Goal: Task Accomplishment & Management: Complete application form

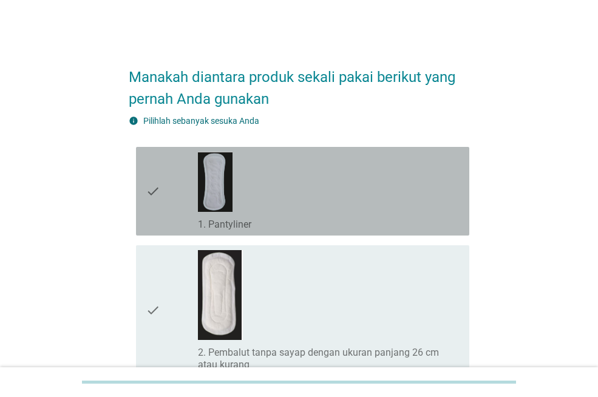
click at [298, 196] on div "check_box_outline_blank 1. Pantyliner" at bounding box center [329, 191] width 262 height 79
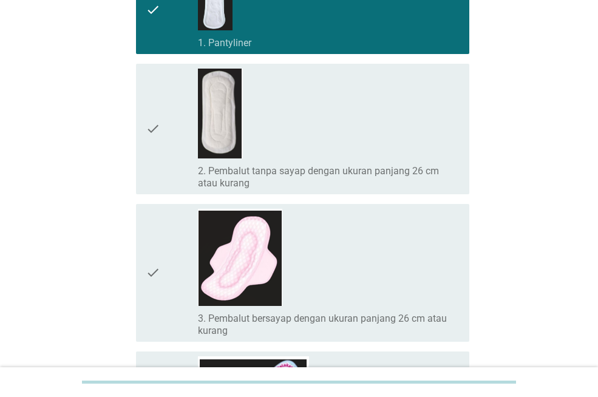
scroll to position [182, 0]
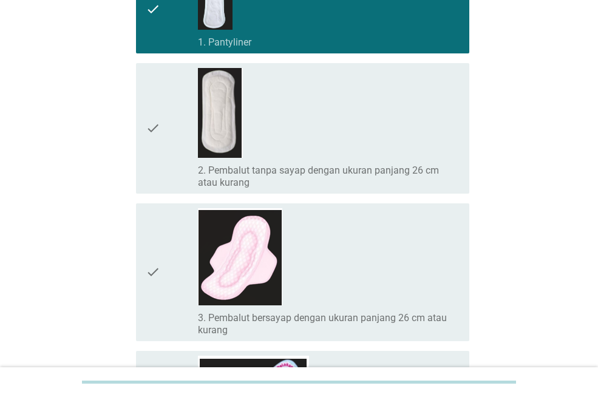
click at [286, 255] on div "check_box_outline_blank 3. Pembalut bersayap dengan ukuran panjang 26 cm atau k…" at bounding box center [329, 272] width 262 height 128
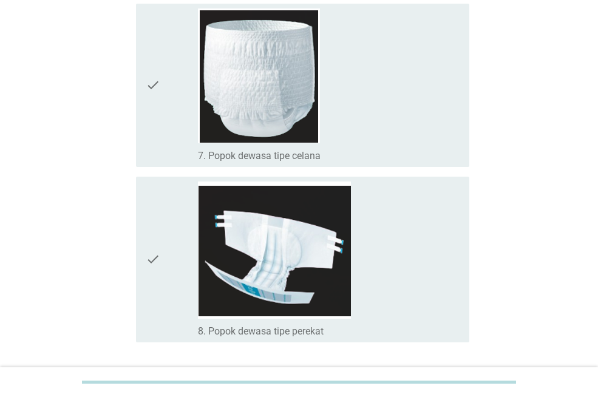
scroll to position [1093, 0]
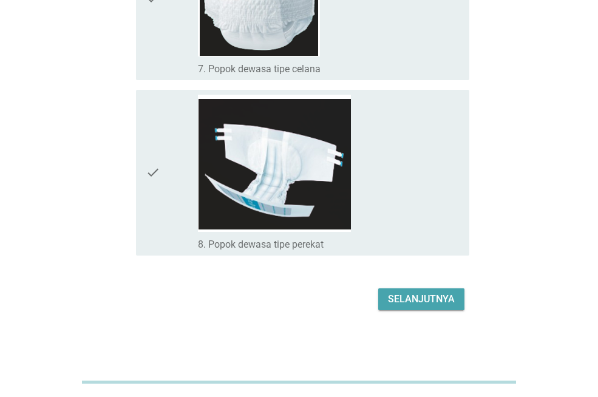
click at [395, 299] on div "Selanjutnya" at bounding box center [421, 299] width 67 height 15
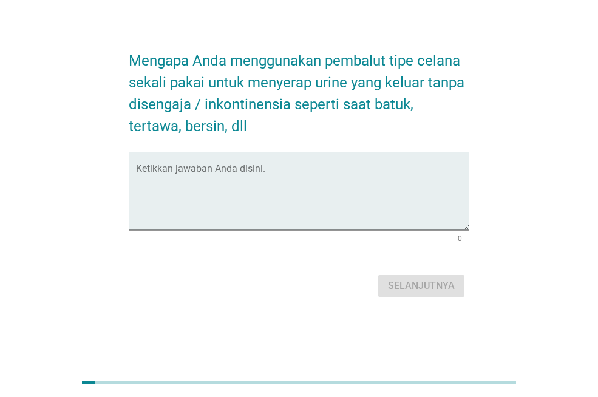
scroll to position [0, 0]
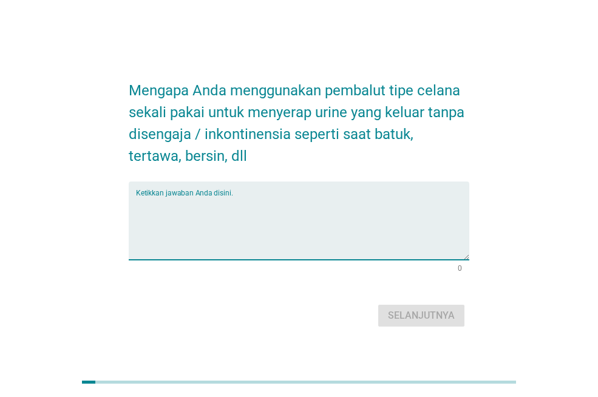
click at [360, 258] on textarea "Ketikkan jawaban Anda disini." at bounding box center [302, 228] width 333 height 64
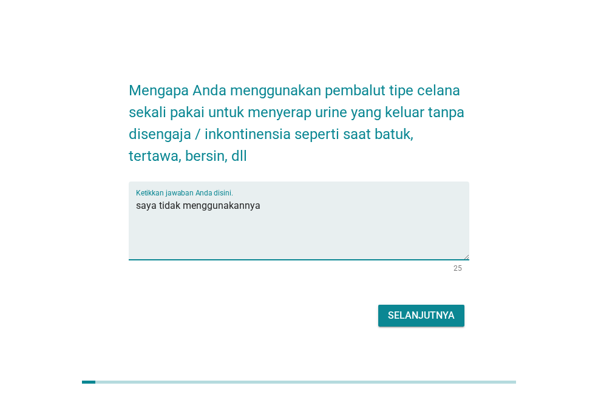
type textarea "saya tidak menggunakannya"
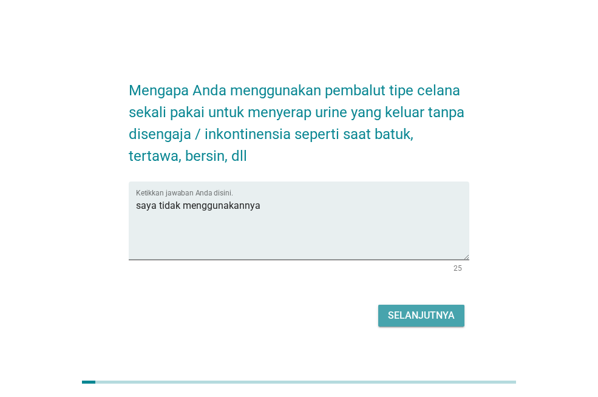
click at [397, 322] on div "Selanjutnya" at bounding box center [421, 315] width 67 height 15
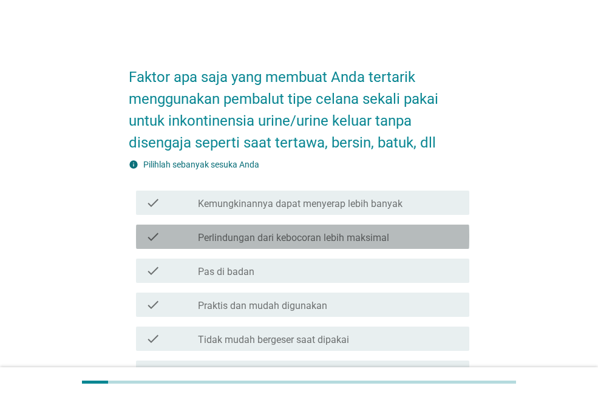
click at [389, 242] on label "Perlindungan dari kebocoran lebih maksimal" at bounding box center [293, 238] width 191 height 12
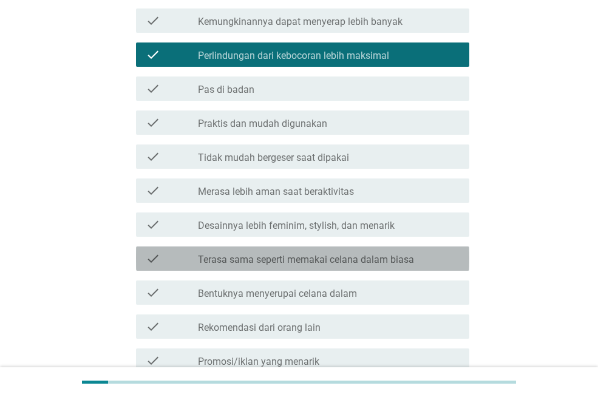
click at [381, 270] on div "check check_box_outline_blank Terasa sama seperti memakai celana dalam biasa" at bounding box center [302, 258] width 333 height 24
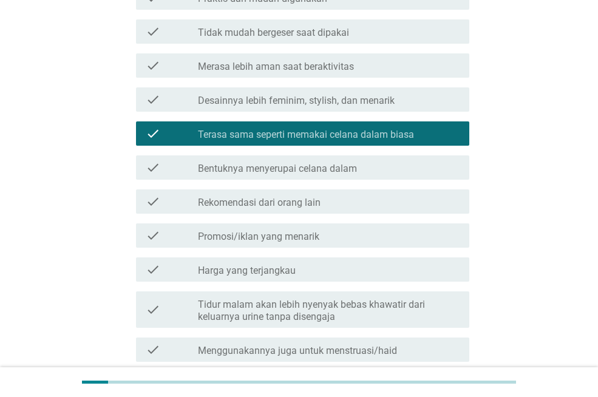
scroll to position [447, 0]
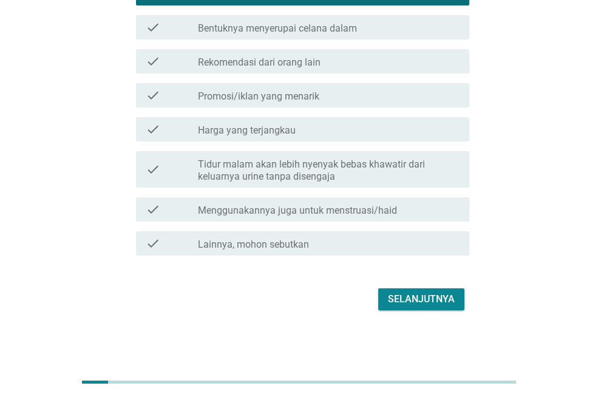
click at [383, 295] on button "Selanjutnya" at bounding box center [421, 299] width 86 height 22
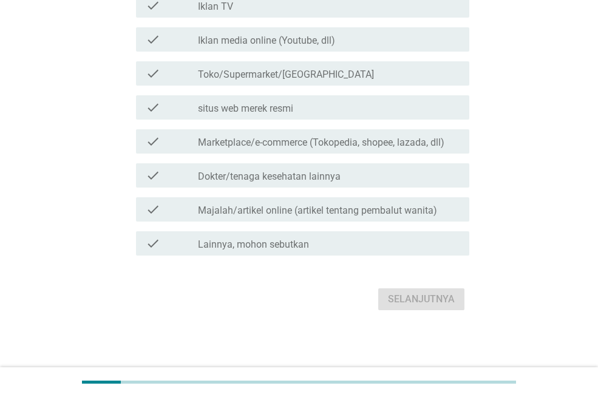
scroll to position [0, 0]
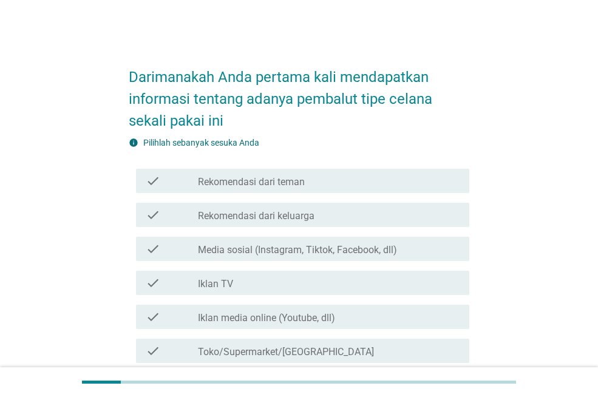
click at [383, 295] on div "check check_box_outline_blank Iklan TV" at bounding box center [299, 283] width 340 height 34
click at [386, 290] on div "check check_box_outline_blank Iklan TV" at bounding box center [302, 283] width 333 height 24
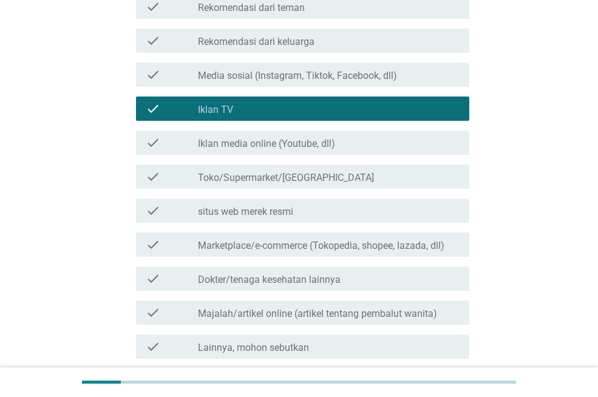
scroll to position [277, 0]
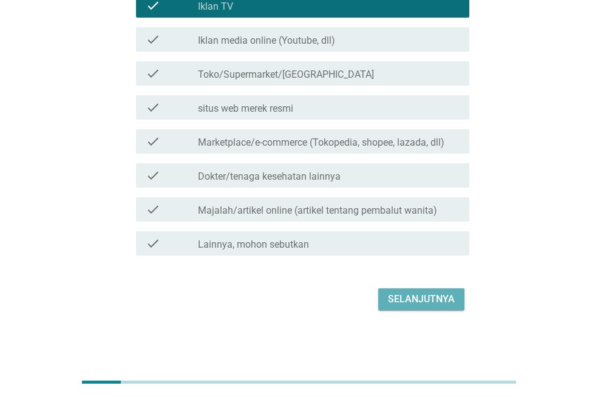
click at [386, 290] on button "Selanjutnya" at bounding box center [421, 299] width 86 height 22
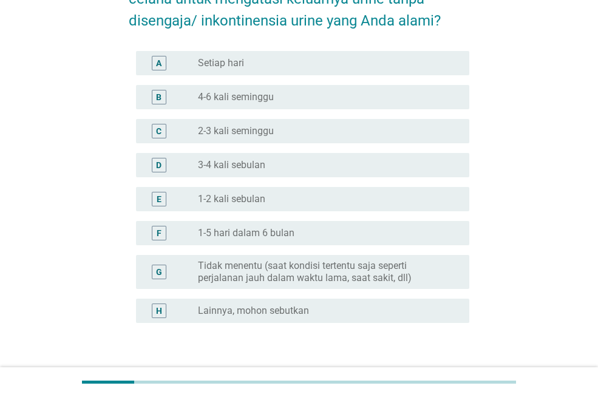
scroll to position [121, 0]
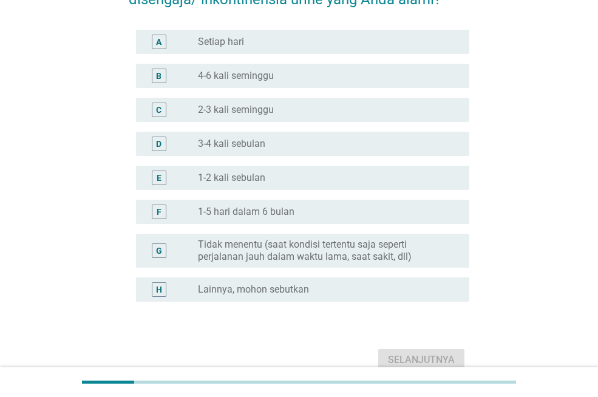
click at [386, 248] on label "Tidak menentu (saat kondisi tertentu saja seperti perjalanan jauh dalam waktu l…" at bounding box center [324, 250] width 252 height 24
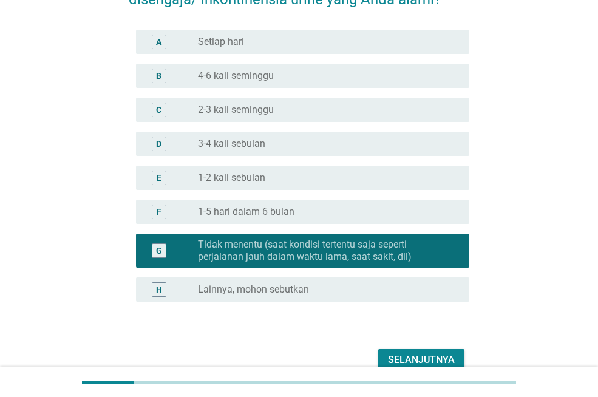
click at [402, 362] on div "Selanjutnya" at bounding box center [421, 360] width 67 height 15
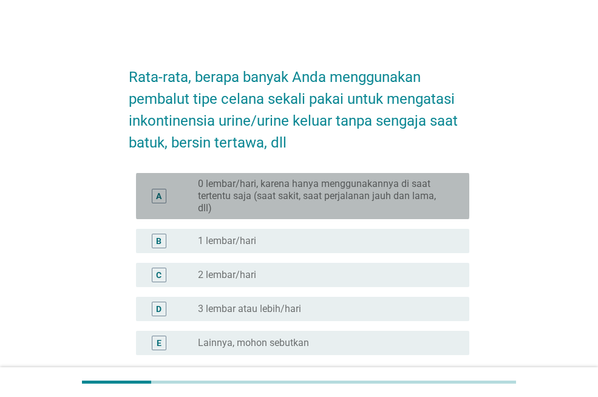
click at [419, 194] on label "0 lembar/hari, karena hanya menggunakannya di saat tertentu saja (saat sakit, s…" at bounding box center [324, 196] width 252 height 36
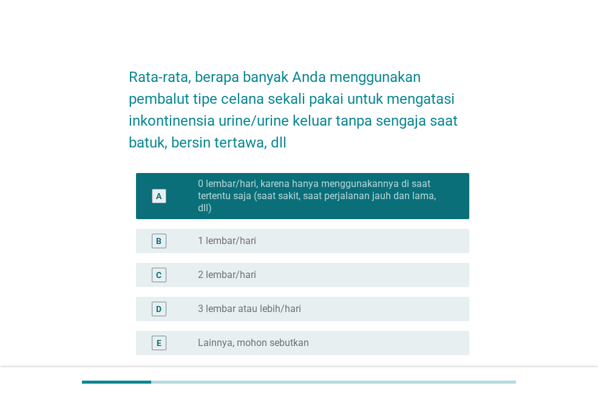
scroll to position [114, 0]
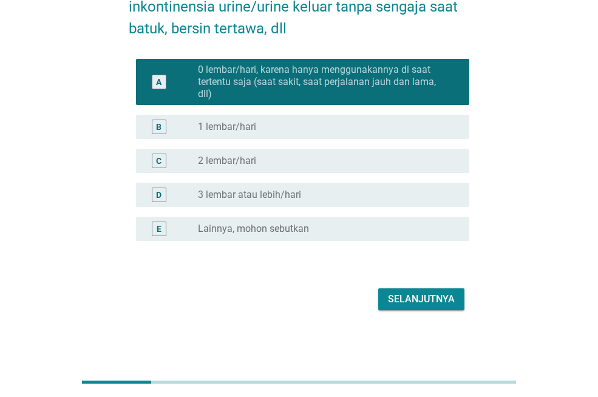
click at [436, 300] on div "Selanjutnya" at bounding box center [421, 299] width 67 height 15
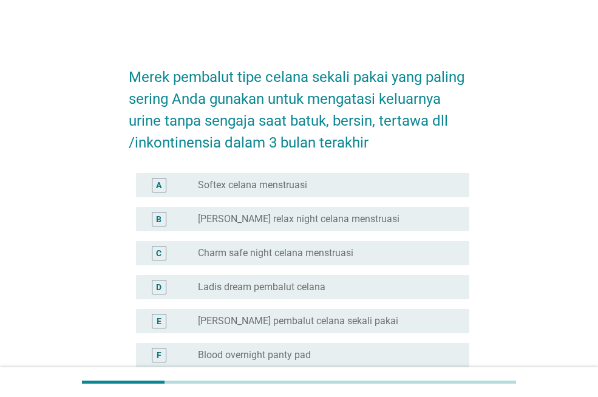
click at [414, 257] on div "radio_button_unchecked Charm safe night celana menstruasi" at bounding box center [324, 253] width 252 height 12
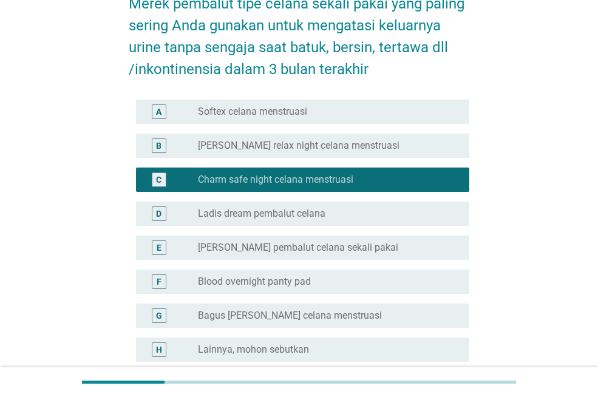
scroll to position [194, 0]
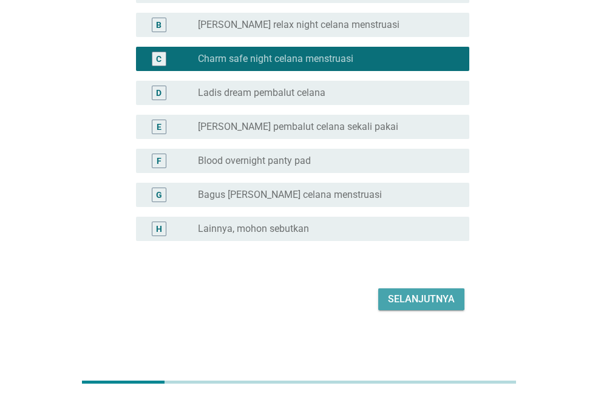
click at [408, 292] on div "Selanjutnya" at bounding box center [421, 299] width 67 height 15
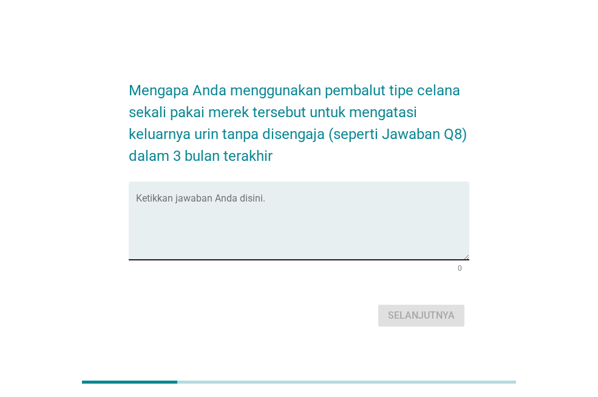
click at [282, 245] on textarea "Ketikkan jawaban Anda disini." at bounding box center [302, 228] width 333 height 64
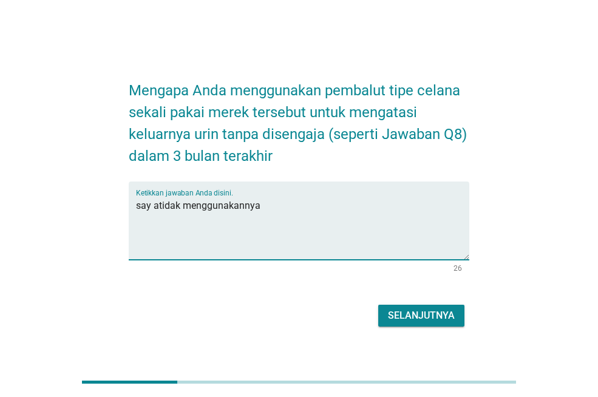
type textarea "say atidak menggunakannya"
click at [405, 309] on div "Selanjutnya" at bounding box center [421, 315] width 67 height 15
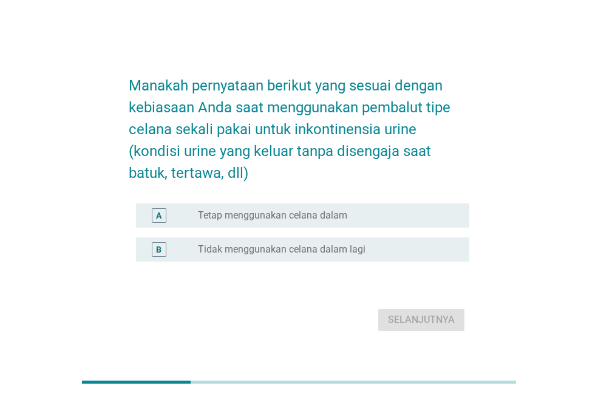
click at [325, 255] on div "radio_button_unchecked Tidak menggunakan celana dalam lagi" at bounding box center [329, 249] width 262 height 15
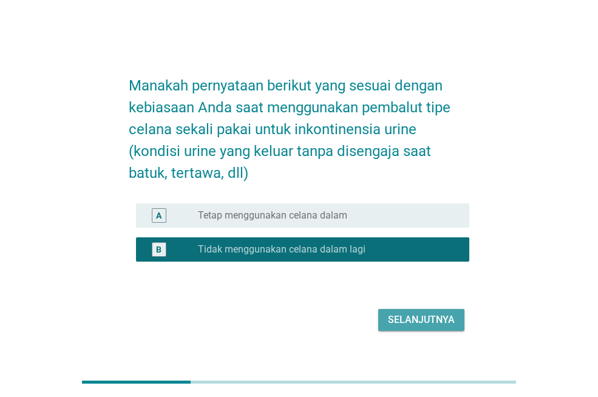
click at [398, 313] on div "Selanjutnya" at bounding box center [421, 319] width 67 height 15
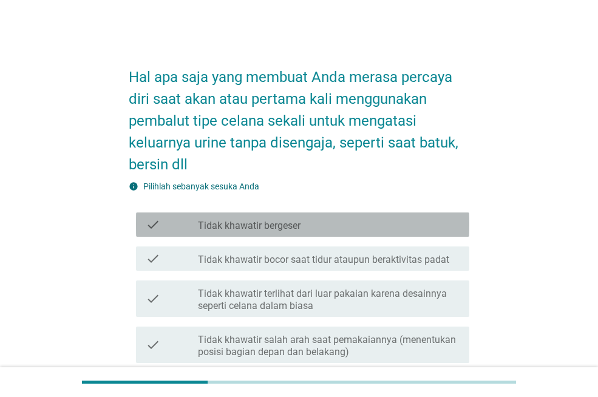
click at [390, 222] on div "check_box_outline_blank Tidak khawatir bergeser" at bounding box center [329, 224] width 262 height 15
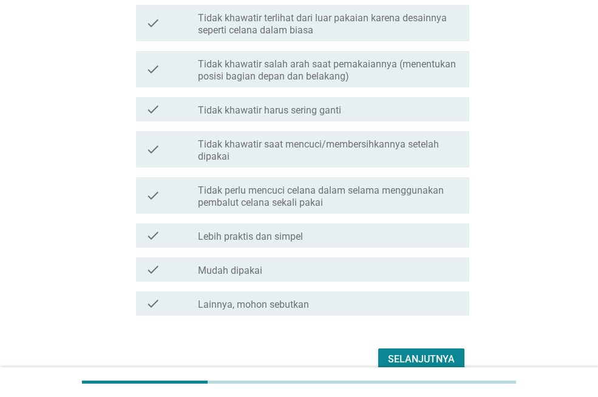
scroll to position [303, 0]
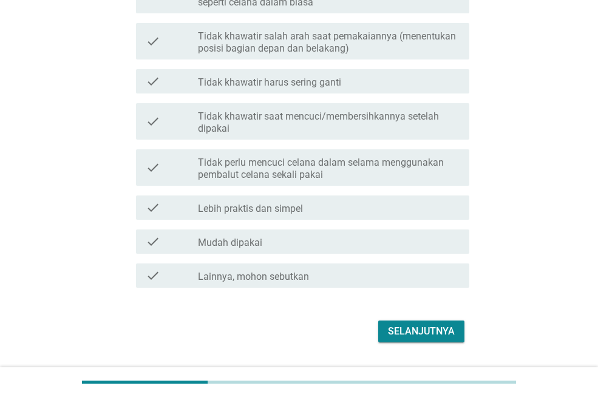
click at [413, 330] on div "Selanjutnya" at bounding box center [421, 331] width 67 height 15
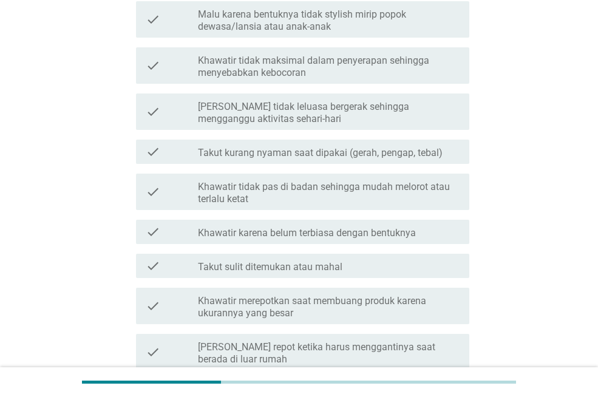
scroll to position [0, 0]
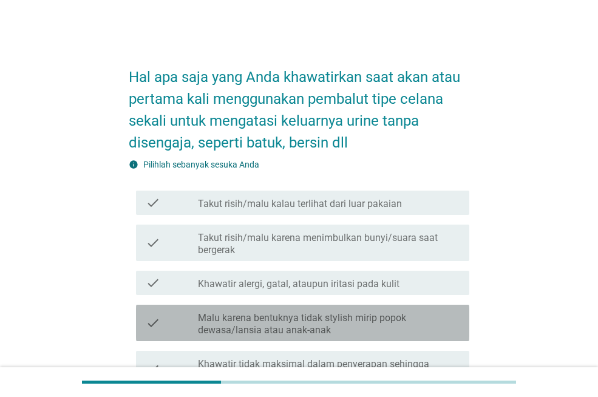
click at [413, 330] on label "Malu karena bentuknya tidak stylish mirip popok dewasa/lansia atau anak-anak" at bounding box center [329, 324] width 262 height 24
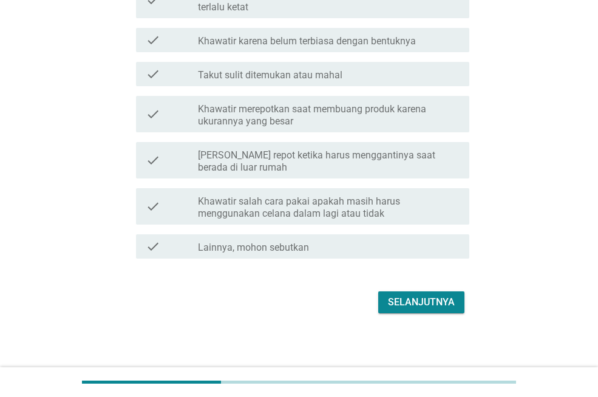
scroll to position [498, 0]
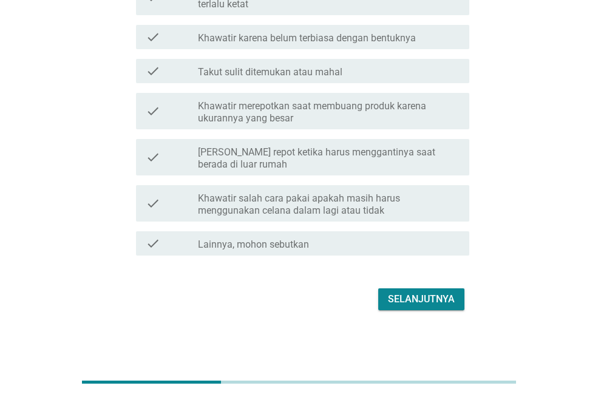
click at [425, 292] on div "Selanjutnya" at bounding box center [421, 299] width 67 height 15
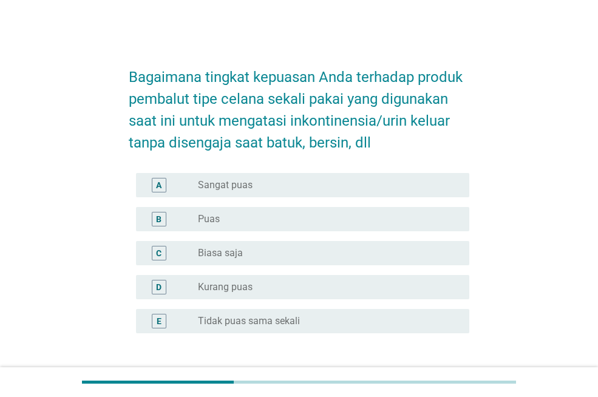
click at [419, 265] on div "C radio_button_unchecked Biasa saja" at bounding box center [299, 253] width 340 height 34
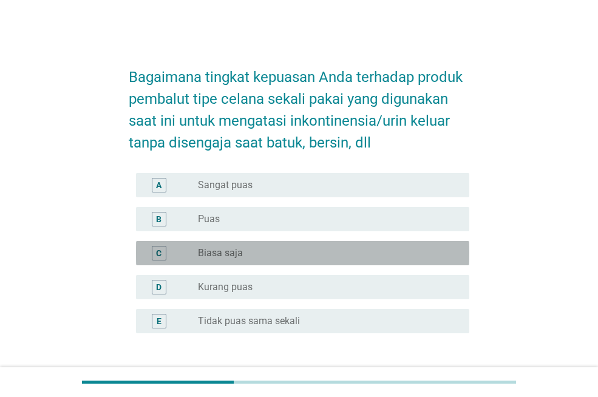
click at [421, 258] on div "radio_button_unchecked Biasa saja" at bounding box center [324, 253] width 252 height 12
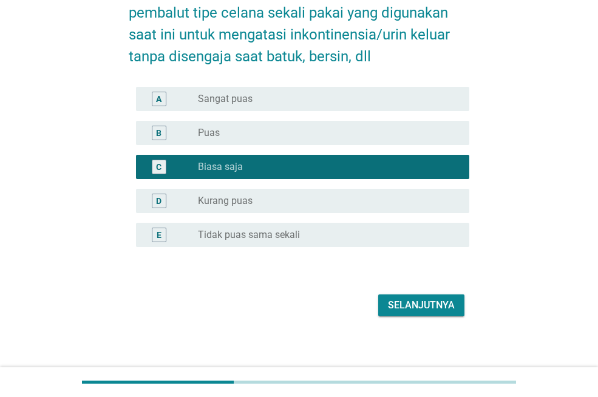
scroll to position [92, 0]
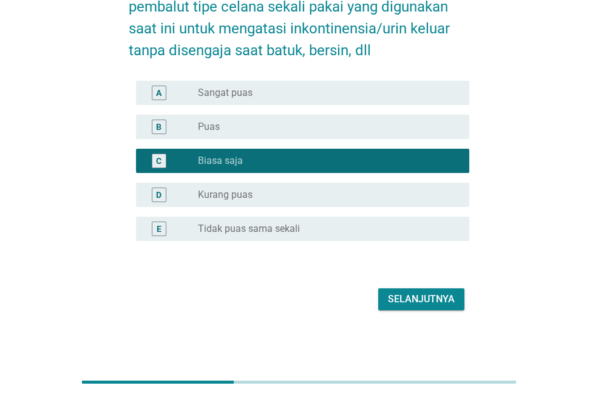
click at [413, 306] on button "Selanjutnya" at bounding box center [421, 299] width 86 height 22
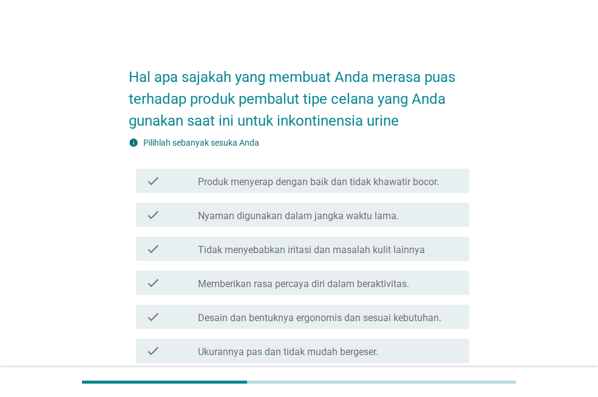
click at [403, 212] on div "check_box_outline_blank Nyaman digunakan dalam jangka waktu lama." at bounding box center [329, 215] width 262 height 15
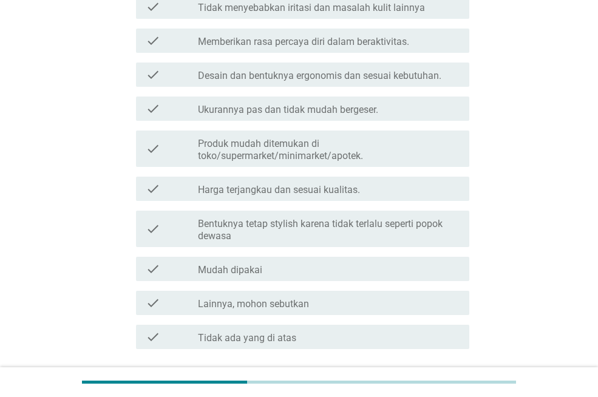
scroll to position [303, 0]
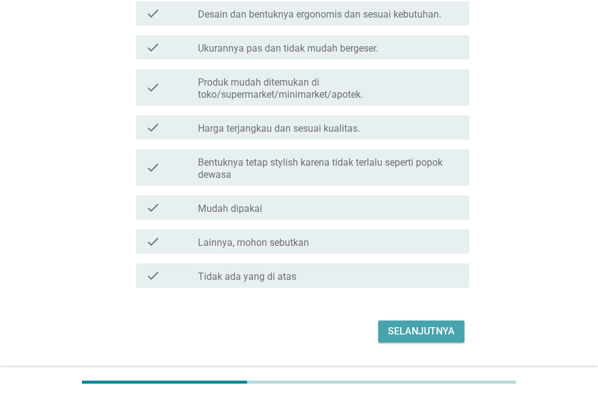
click at [397, 326] on div "Selanjutnya" at bounding box center [421, 331] width 67 height 15
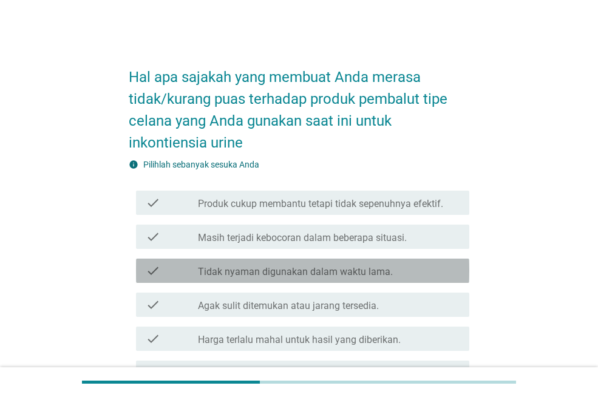
click at [397, 265] on div "check_box_outline_blank Tidak nyaman digunakan dalam waktu lama." at bounding box center [329, 270] width 262 height 15
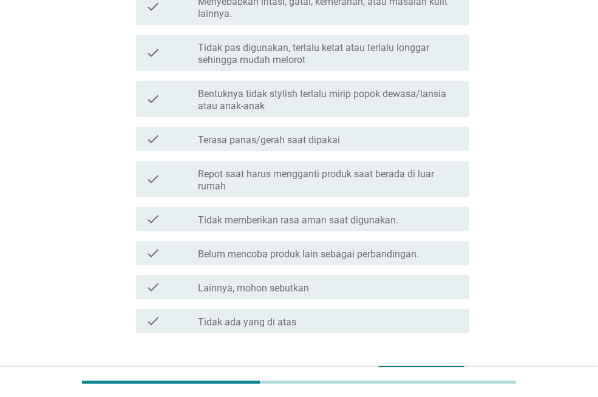
scroll to position [450, 0]
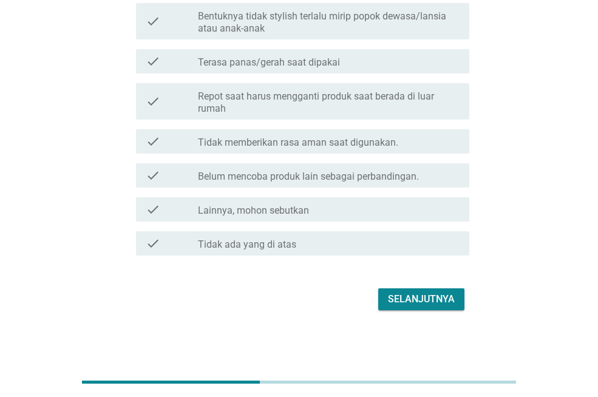
click at [404, 302] on div "Selanjutnya" at bounding box center [421, 299] width 67 height 15
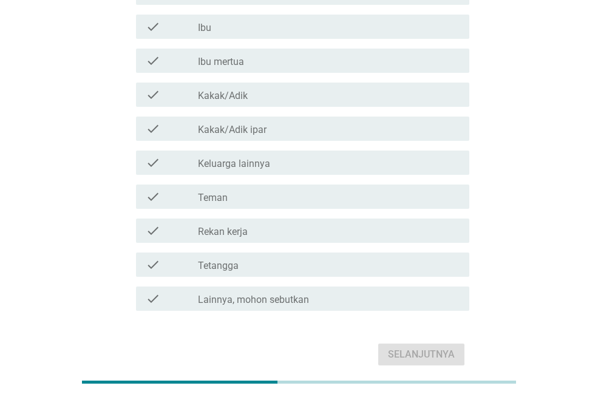
scroll to position [144, 0]
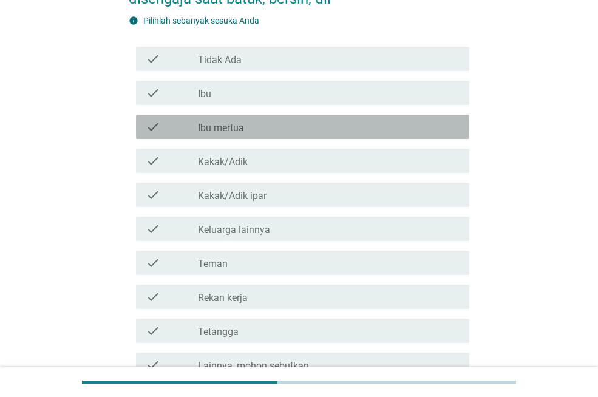
click at [377, 132] on div "check_box_outline_blank Ibu mertua" at bounding box center [329, 127] width 262 height 15
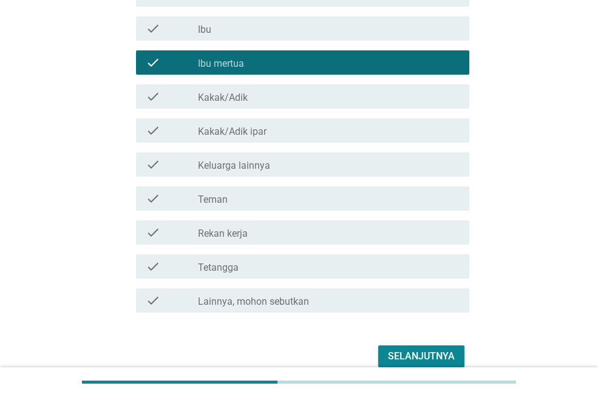
scroll to position [265, 0]
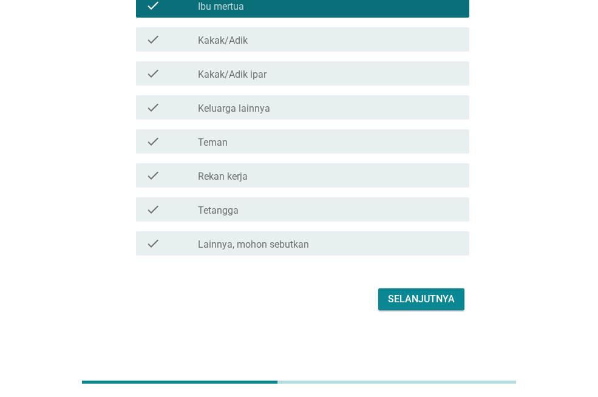
click at [403, 308] on button "Selanjutnya" at bounding box center [421, 299] width 86 height 22
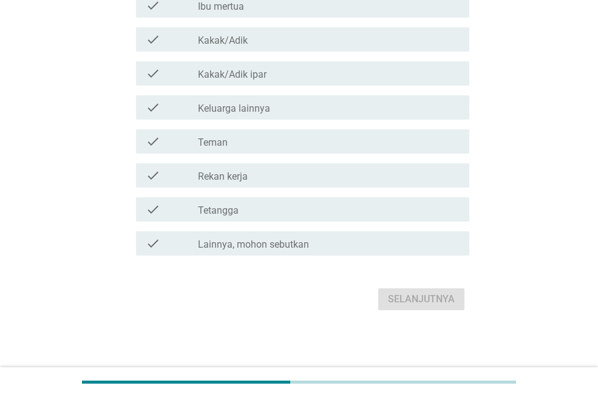
scroll to position [0, 0]
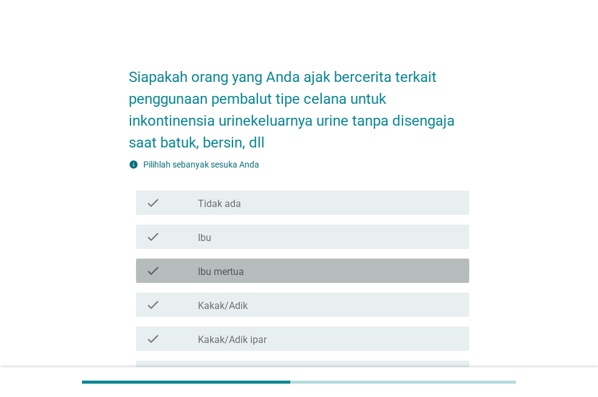
click at [411, 275] on div "check_box_outline_blank Ibu mertua" at bounding box center [329, 270] width 262 height 15
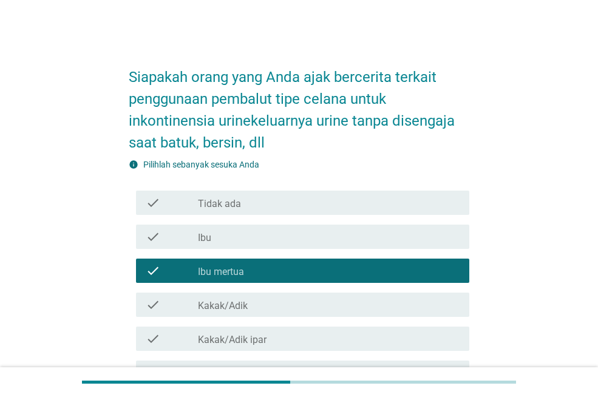
scroll to position [265, 0]
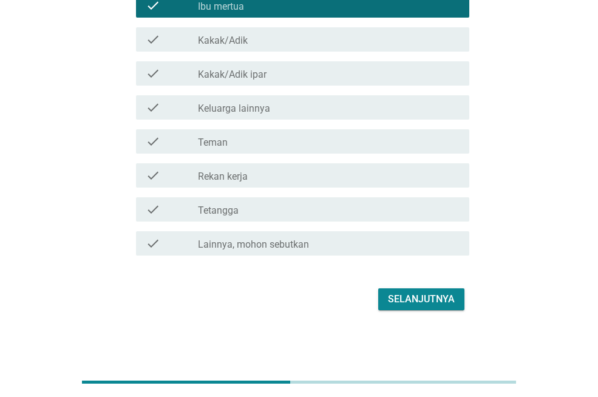
click at [408, 296] on div "Selanjutnya" at bounding box center [421, 299] width 67 height 15
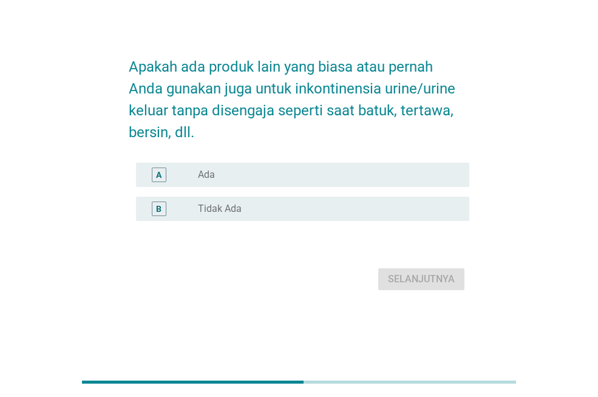
scroll to position [0, 0]
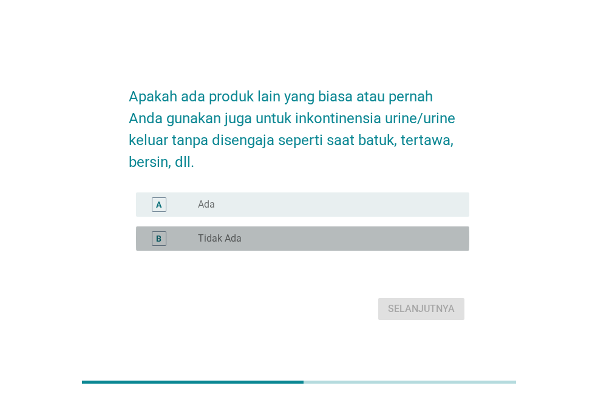
click at [268, 236] on div "radio_button_unchecked Tidak Ada" at bounding box center [324, 238] width 252 height 12
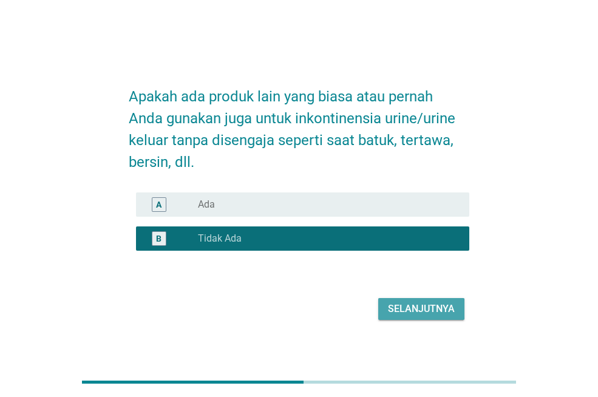
click at [426, 316] on button "Selanjutnya" at bounding box center [421, 309] width 86 height 22
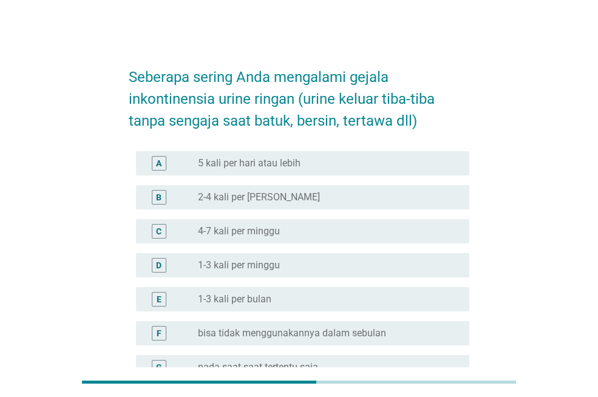
click at [320, 331] on label "bisa tidak menggunakannya dalam sebulan" at bounding box center [292, 333] width 188 height 12
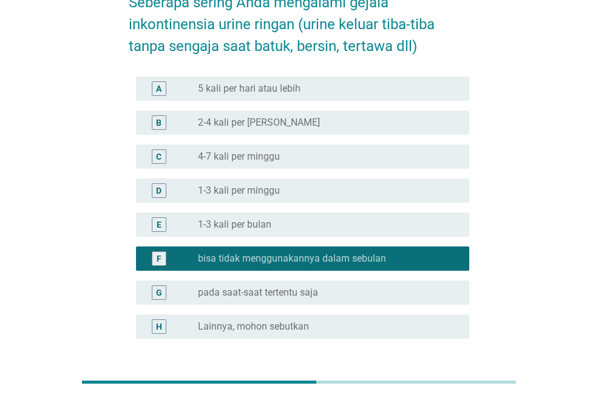
scroll to position [121, 0]
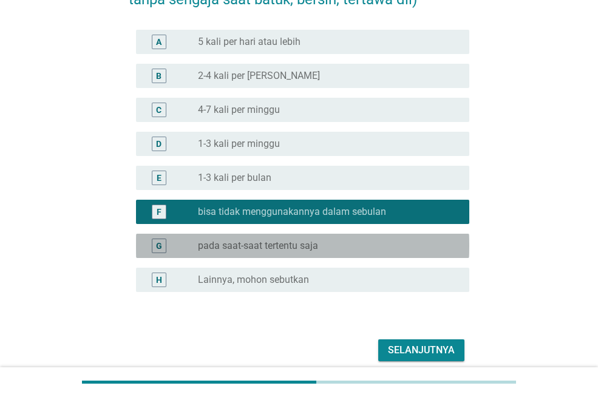
click at [404, 236] on div "G radio_button_unchecked pada saat-saat tertentu saja" at bounding box center [302, 246] width 333 height 24
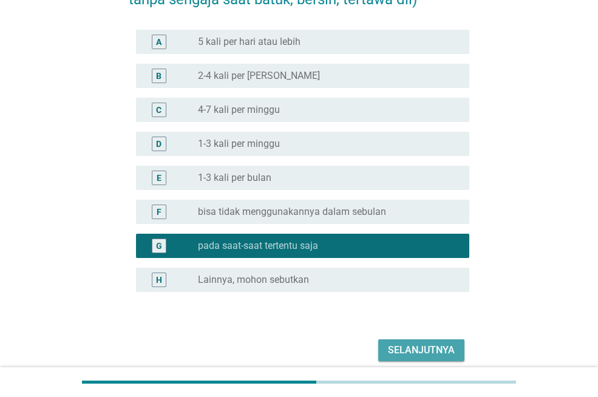
click at [406, 348] on div "Selanjutnya" at bounding box center [421, 350] width 67 height 15
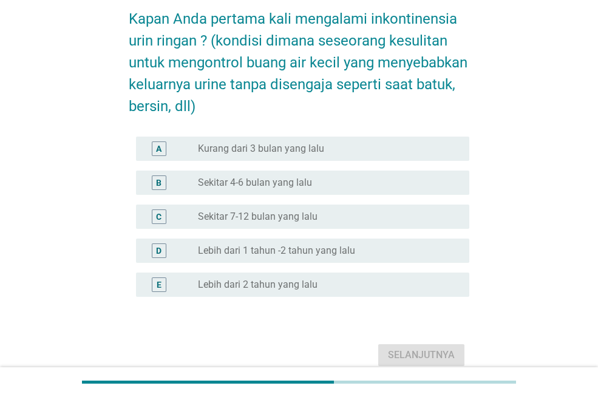
scroll to position [114, 0]
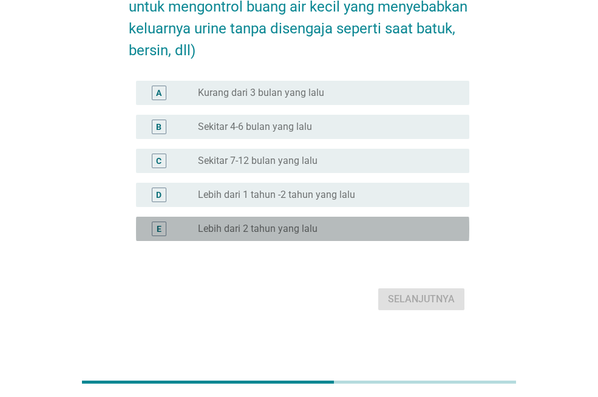
click at [380, 219] on div "E radio_button_unchecked Lebih dari 2 tahun yang lalu" at bounding box center [302, 229] width 333 height 24
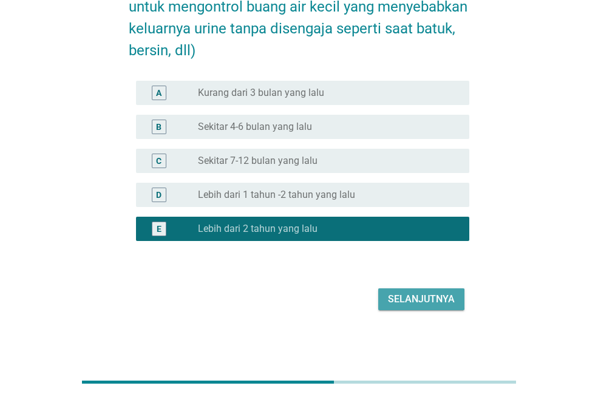
click at [404, 296] on div "Selanjutnya" at bounding box center [421, 299] width 67 height 15
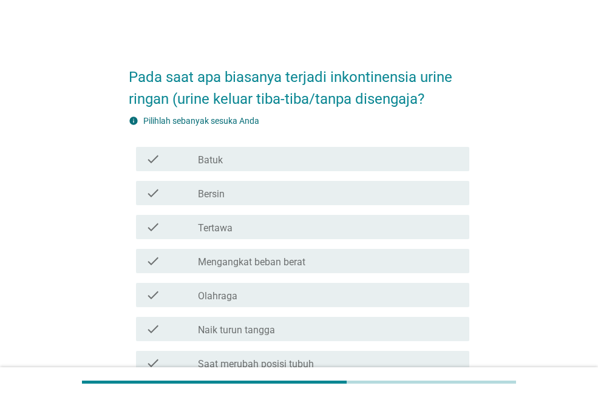
click at [404, 296] on div "check_box_outline_blank Olahraga" at bounding box center [329, 295] width 262 height 15
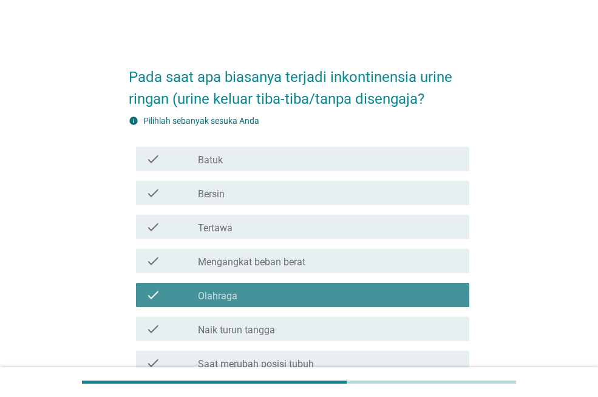
click at [404, 296] on div "check_box_outline_blank Olahraga" at bounding box center [329, 295] width 262 height 15
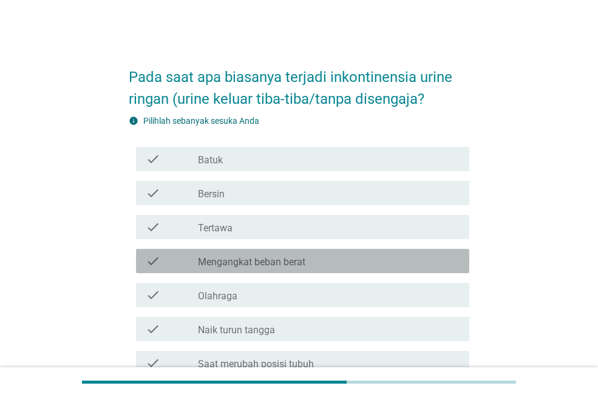
click at [403, 262] on div "check_box_outline_blank Mengangkat beban berat" at bounding box center [329, 261] width 262 height 15
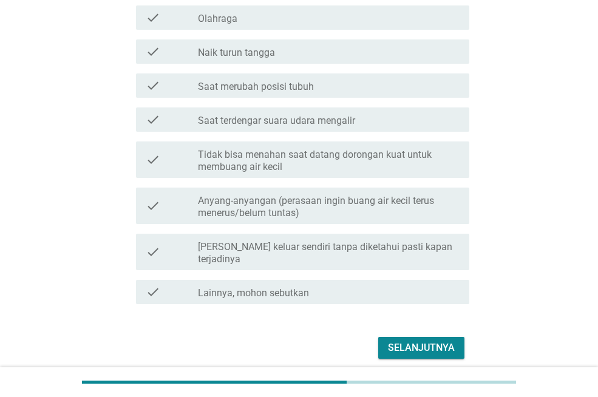
scroll to position [314, 0]
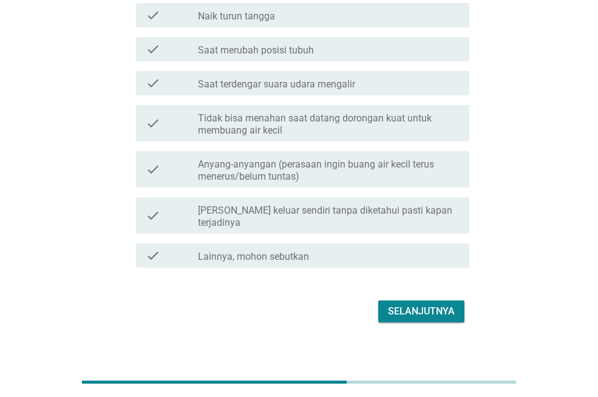
click at [406, 304] on div "Selanjutnya" at bounding box center [421, 311] width 67 height 15
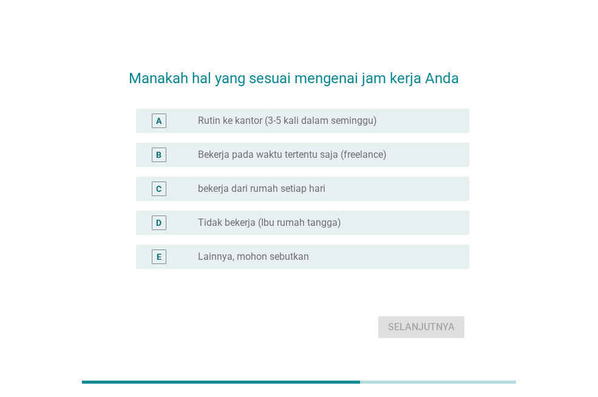
click at [389, 186] on div "radio_button_unchecked bekerja dari rumah setiap hari" at bounding box center [324, 189] width 252 height 12
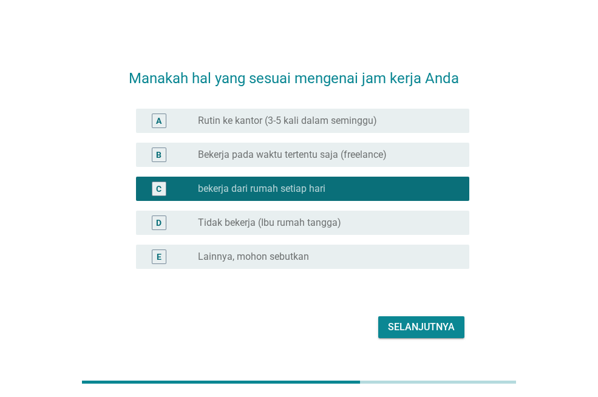
click at [392, 116] on div "radio_button_unchecked Rutin ke kantor (3-5 kali dalam seminggu)" at bounding box center [324, 121] width 252 height 12
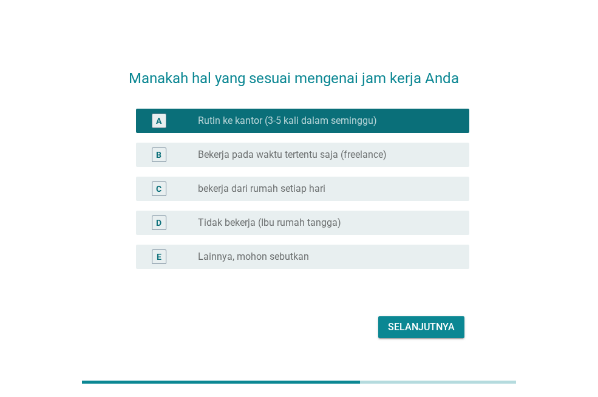
click at [408, 325] on div "Selanjutnya" at bounding box center [421, 327] width 67 height 15
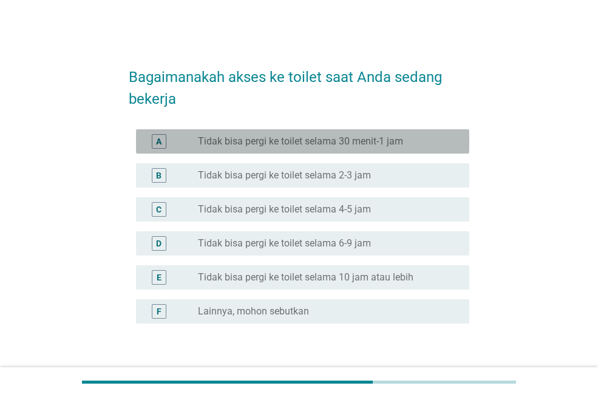
click at [415, 144] on div "radio_button_unchecked Tidak bisa pergi ke toilet selama 30 menit-1 jam" at bounding box center [324, 141] width 252 height 12
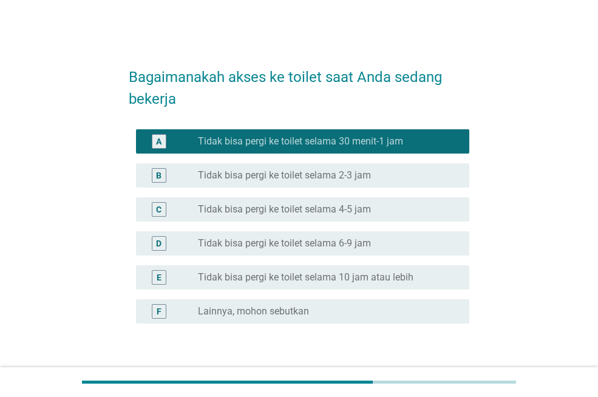
click at [412, 175] on div "radio_button_unchecked Tidak bisa pergi ke toilet selama 2-3 jam" at bounding box center [324, 175] width 252 height 12
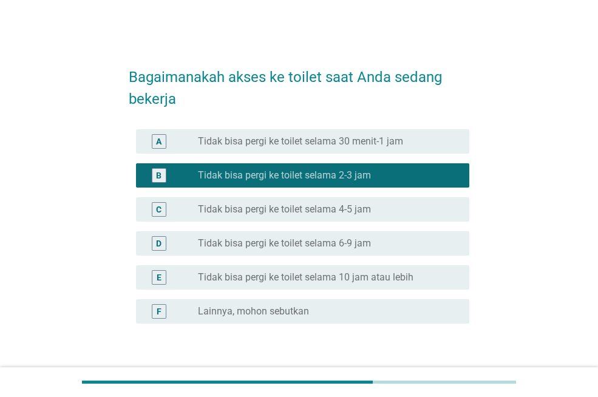
scroll to position [61, 0]
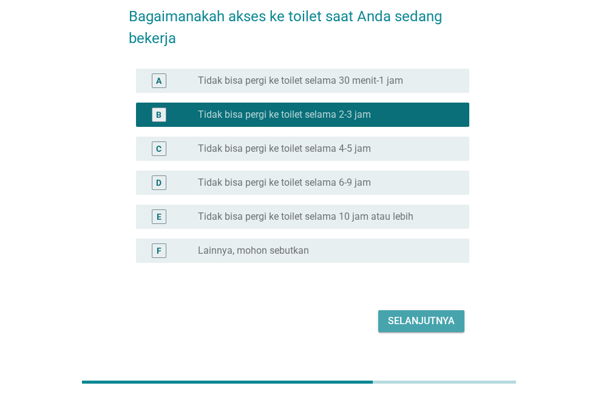
click at [413, 314] on div "Selanjutnya" at bounding box center [421, 321] width 67 height 15
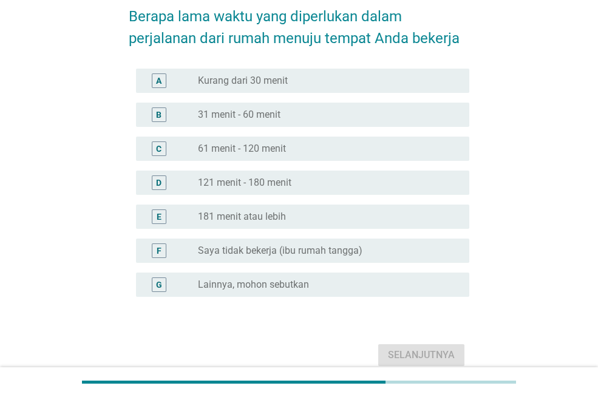
scroll to position [0, 0]
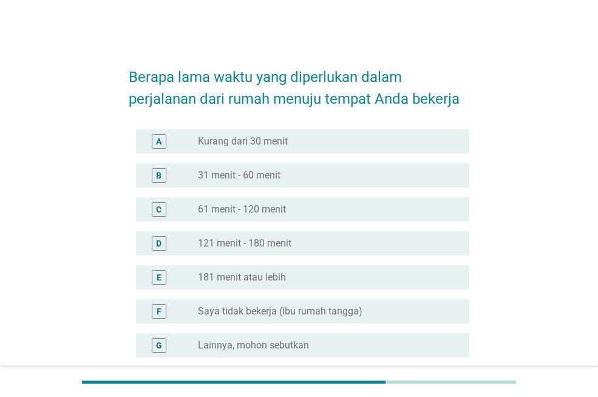
click at [356, 137] on div "radio_button_unchecked Kurang dari 30 menit" at bounding box center [324, 141] width 252 height 12
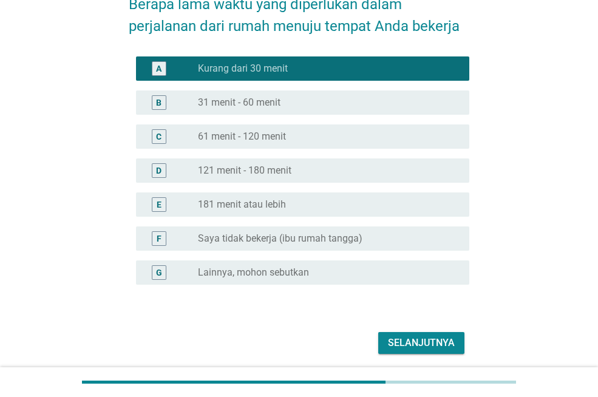
scroll to position [117, 0]
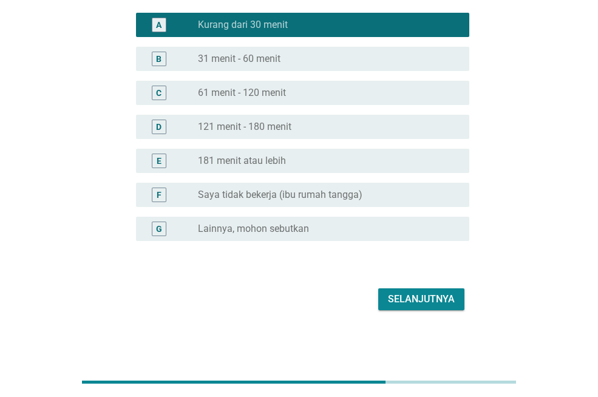
click at [413, 304] on div "Selanjutnya" at bounding box center [421, 299] width 67 height 15
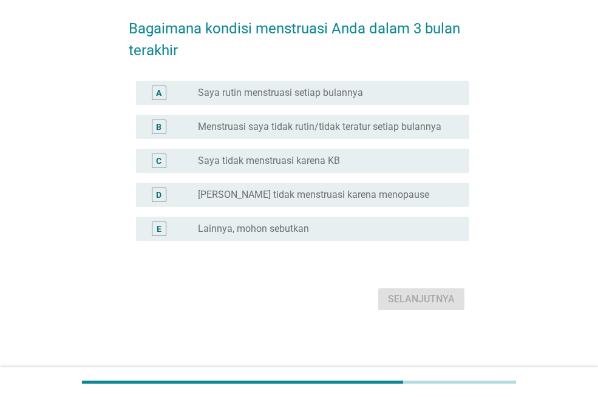
scroll to position [0, 0]
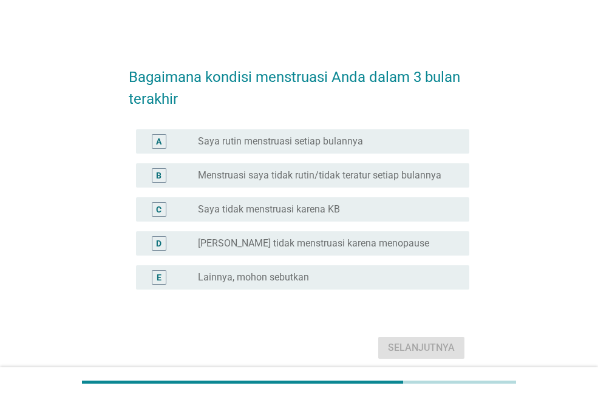
click at [387, 135] on div "radio_button_unchecked Saya rutin menstruasi setiap bulannya" at bounding box center [324, 141] width 252 height 12
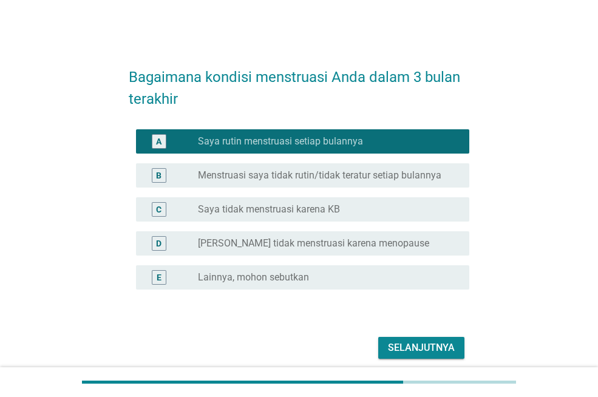
click at [400, 345] on div "Selanjutnya" at bounding box center [421, 347] width 67 height 15
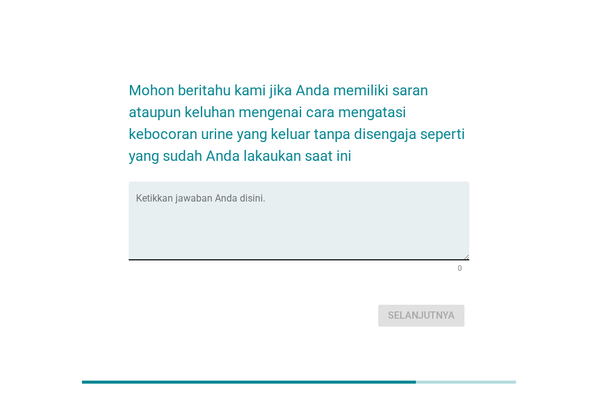
click at [343, 254] on textarea "Ketikkan jawaban Anda disini." at bounding box center [302, 228] width 333 height 64
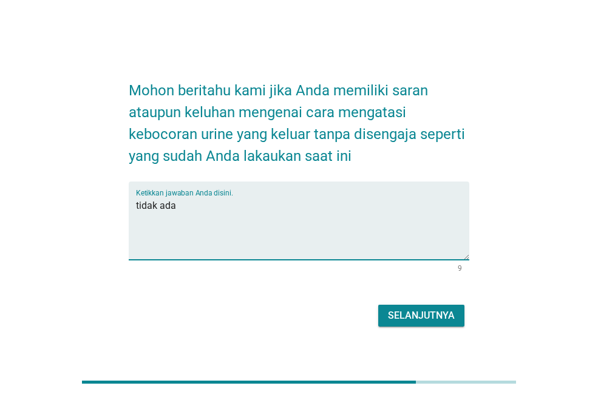
type textarea "tidak ada"
click at [417, 309] on div "Selanjutnya" at bounding box center [421, 315] width 67 height 15
